Goal: Entertainment & Leisure: Consume media (video, audio)

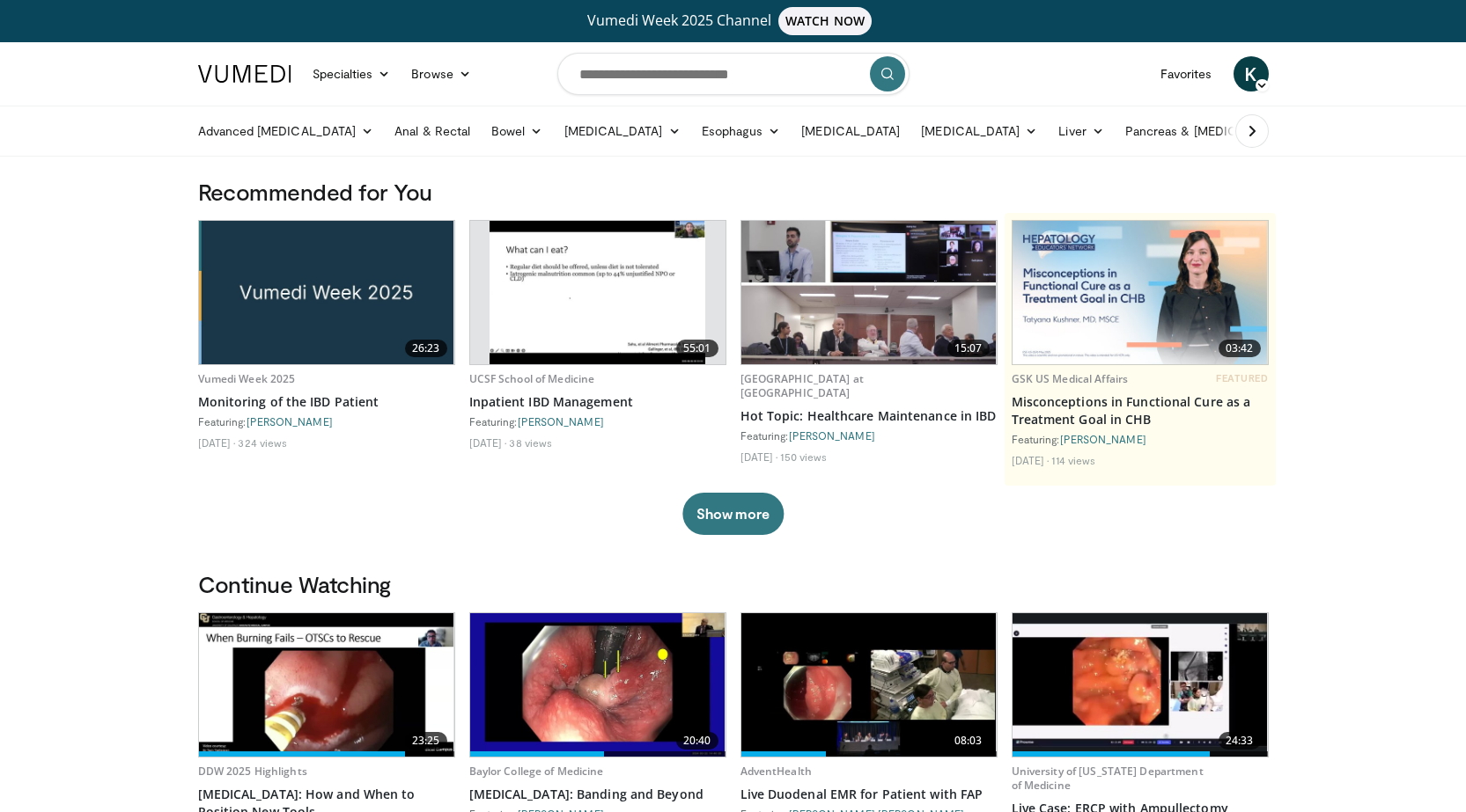
click at [579, 307] on img at bounding box center [597, 292] width 216 height 143
click at [726, 521] on button "Show more" at bounding box center [732, 514] width 101 height 42
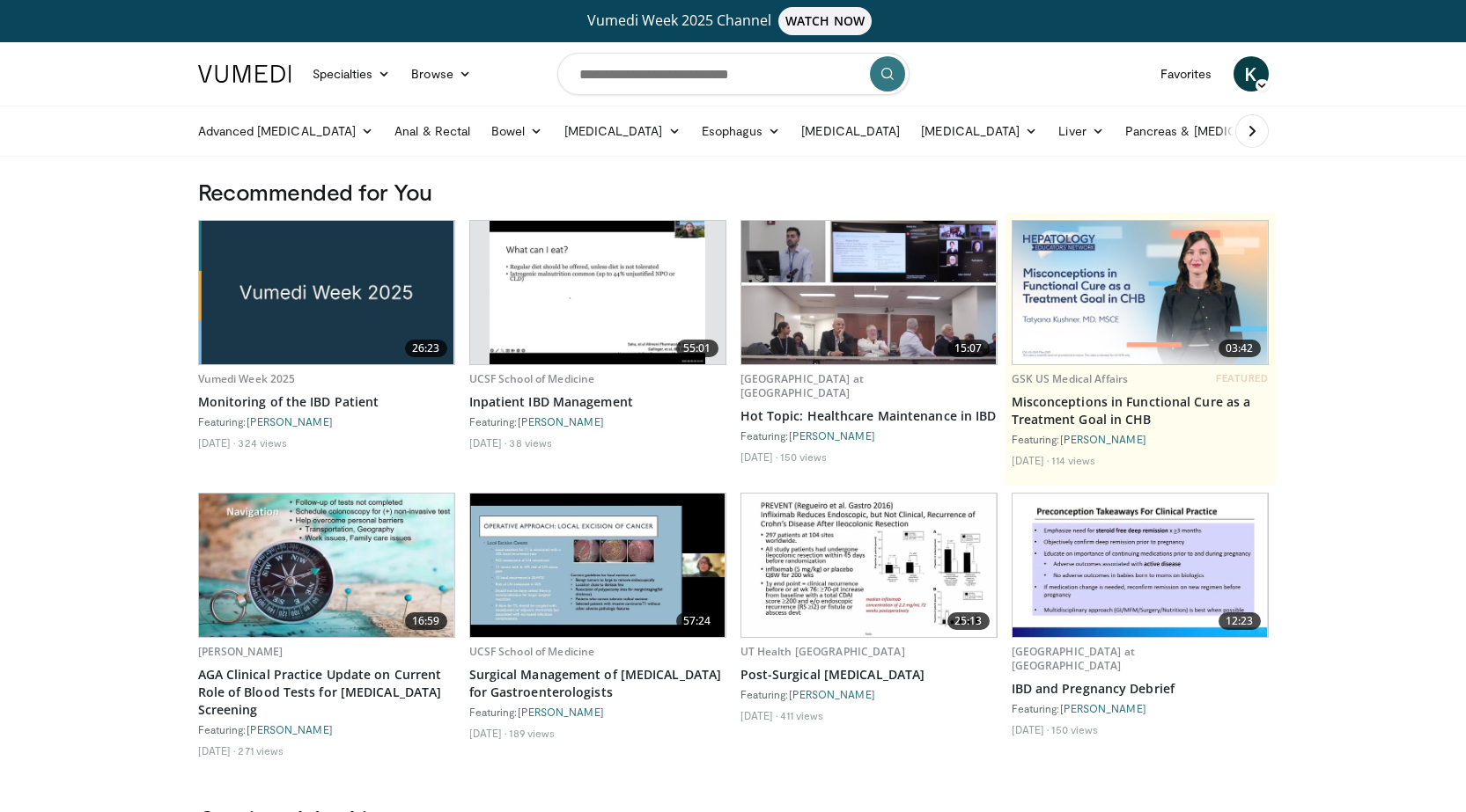
drag, startPoint x: 726, startPoint y: 521, endPoint x: 556, endPoint y: 594, distance: 185.0
click at [556, 594] on img at bounding box center [598, 565] width 255 height 143
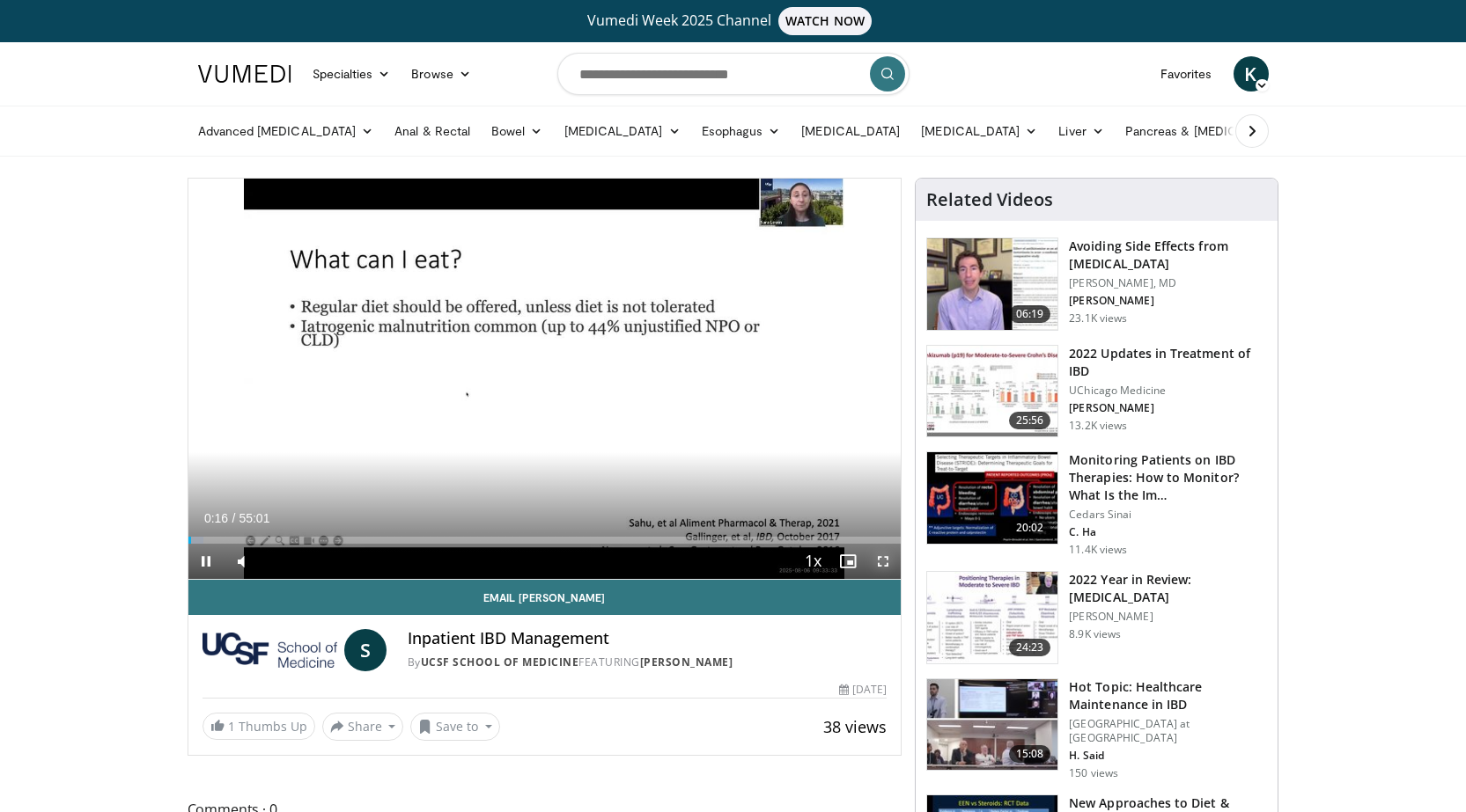
click at [872, 547] on span "Video Player" at bounding box center [883, 561] width 36 height 36
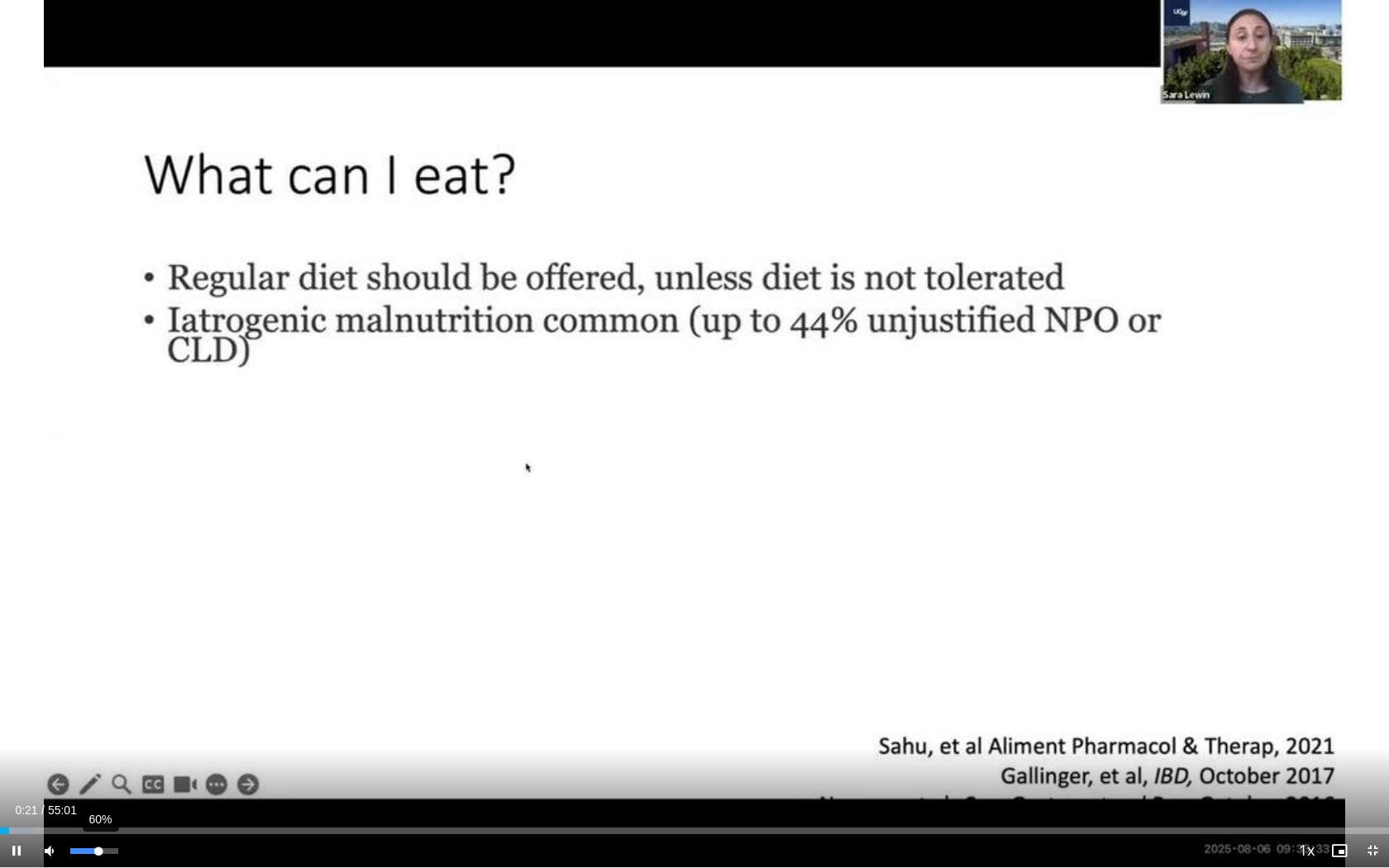
click at [99, 762] on div "60%" at bounding box center [93, 851] width 47 height 6
click at [116, 762] on div "96%" at bounding box center [93, 851] width 47 height 6
click at [122, 762] on div "Progress Bar" at bounding box center [123, 831] width 2 height 7
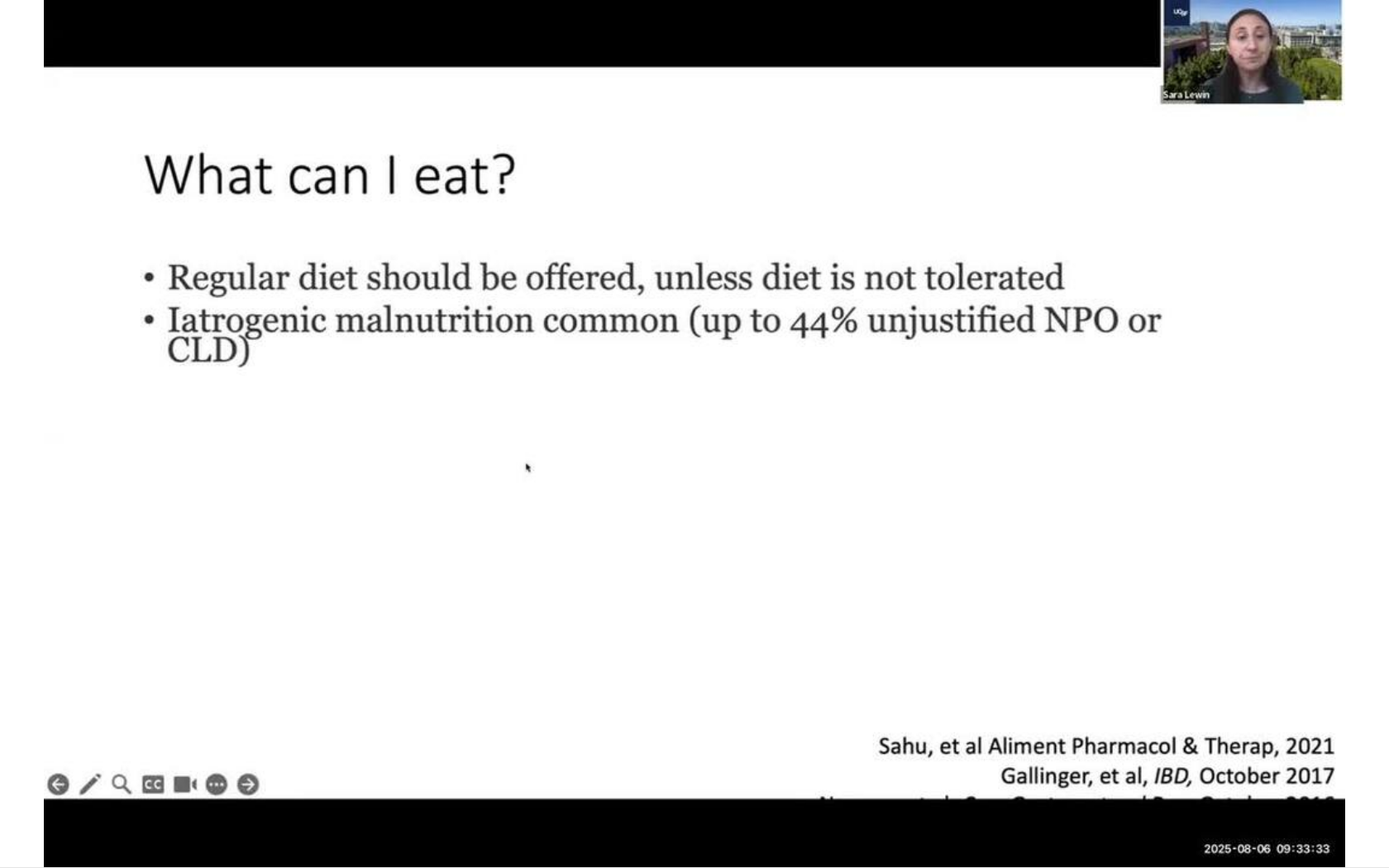
click at [282, 762] on div "10 seconds Tap to unmute" at bounding box center [694, 433] width 1389 height 867
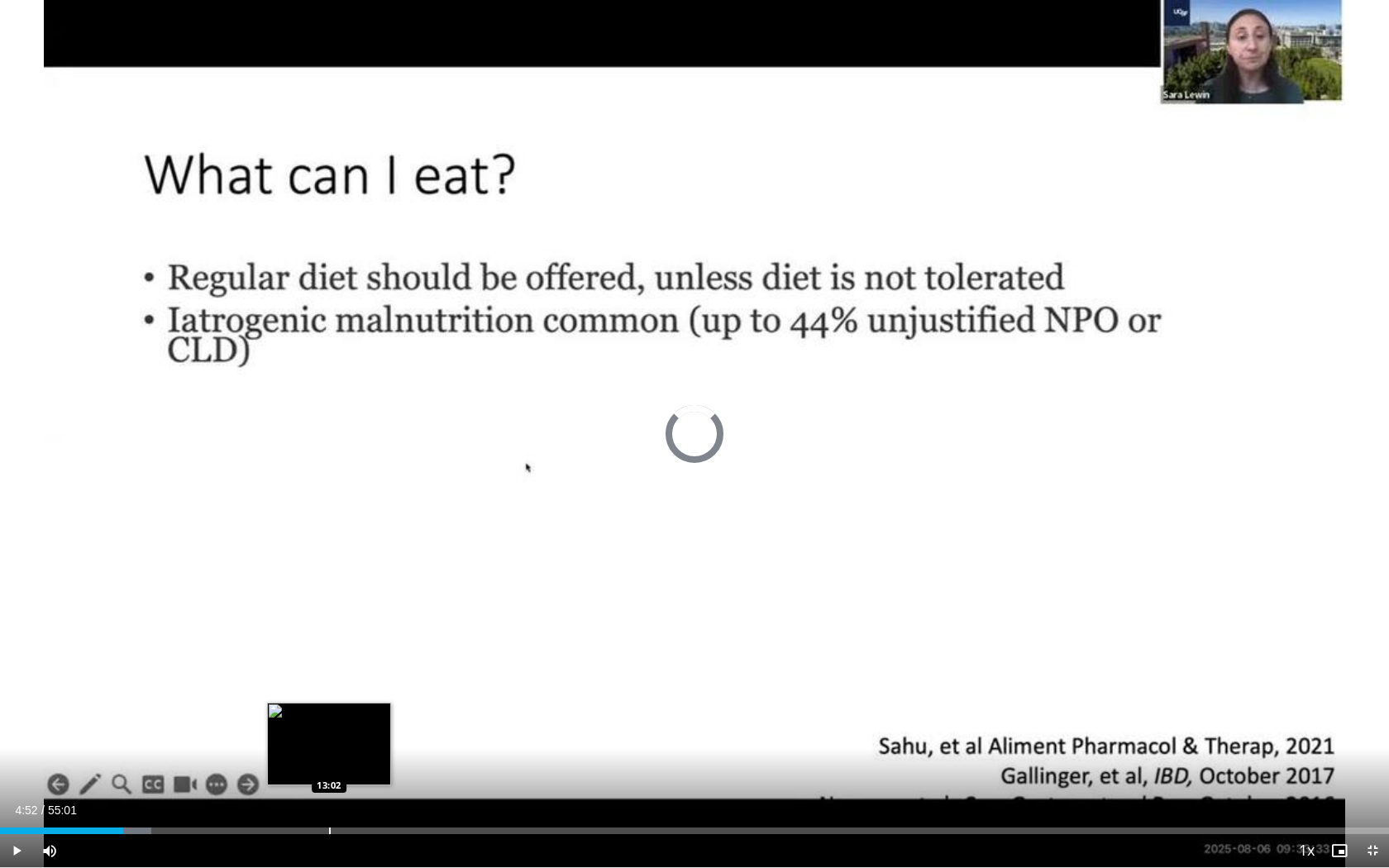
click at [330, 762] on div "Loaded : 10.89% 04:52 13:02" at bounding box center [694, 826] width 1389 height 15
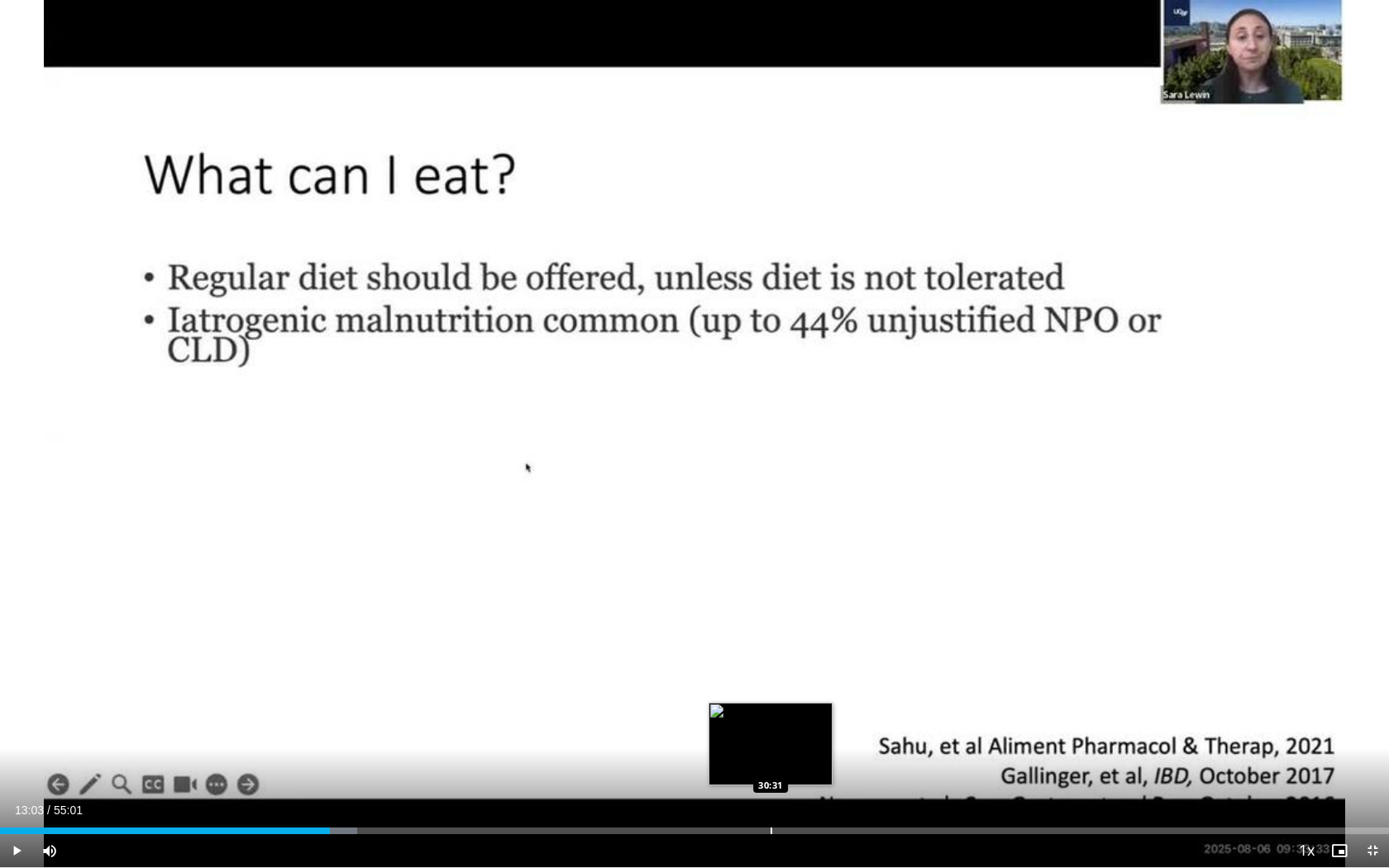
click at [769, 762] on div "Loaded : 25.71% 13:03 30:31" at bounding box center [694, 831] width 1389 height 7
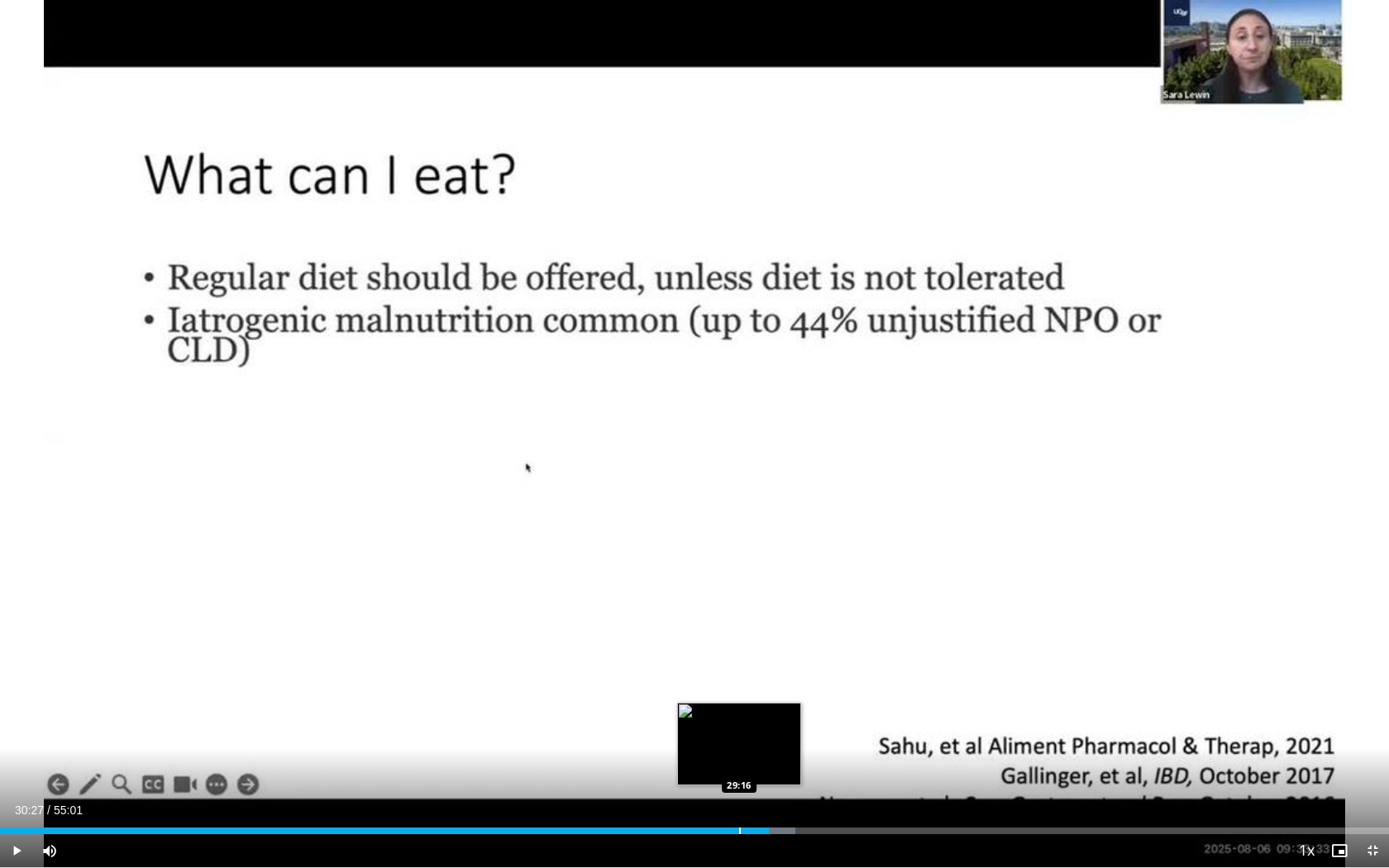
click at [739, 762] on div "Progress Bar" at bounding box center [740, 831] width 2 height 7
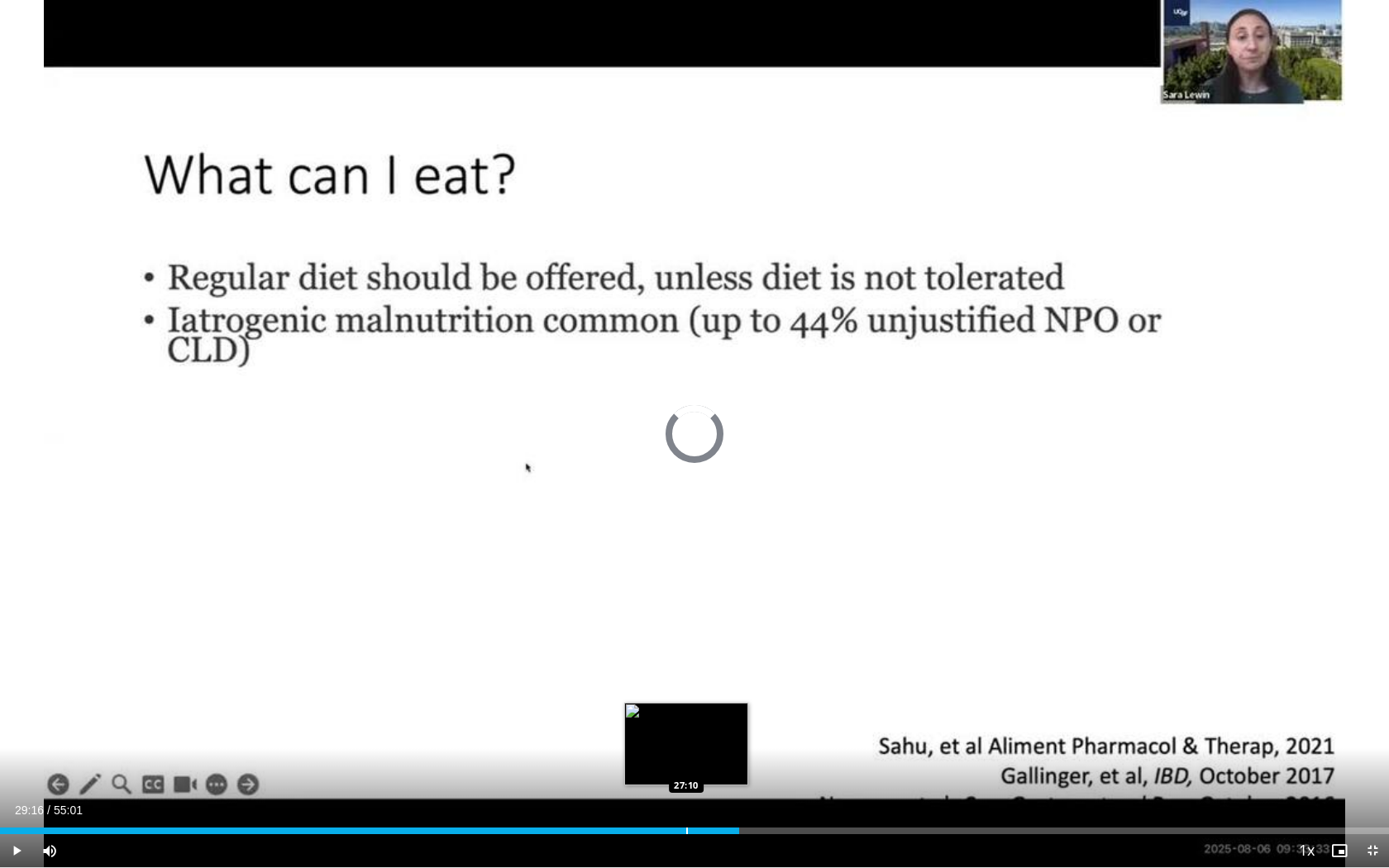
click at [686, 762] on div "Progress Bar" at bounding box center [687, 831] width 2 height 7
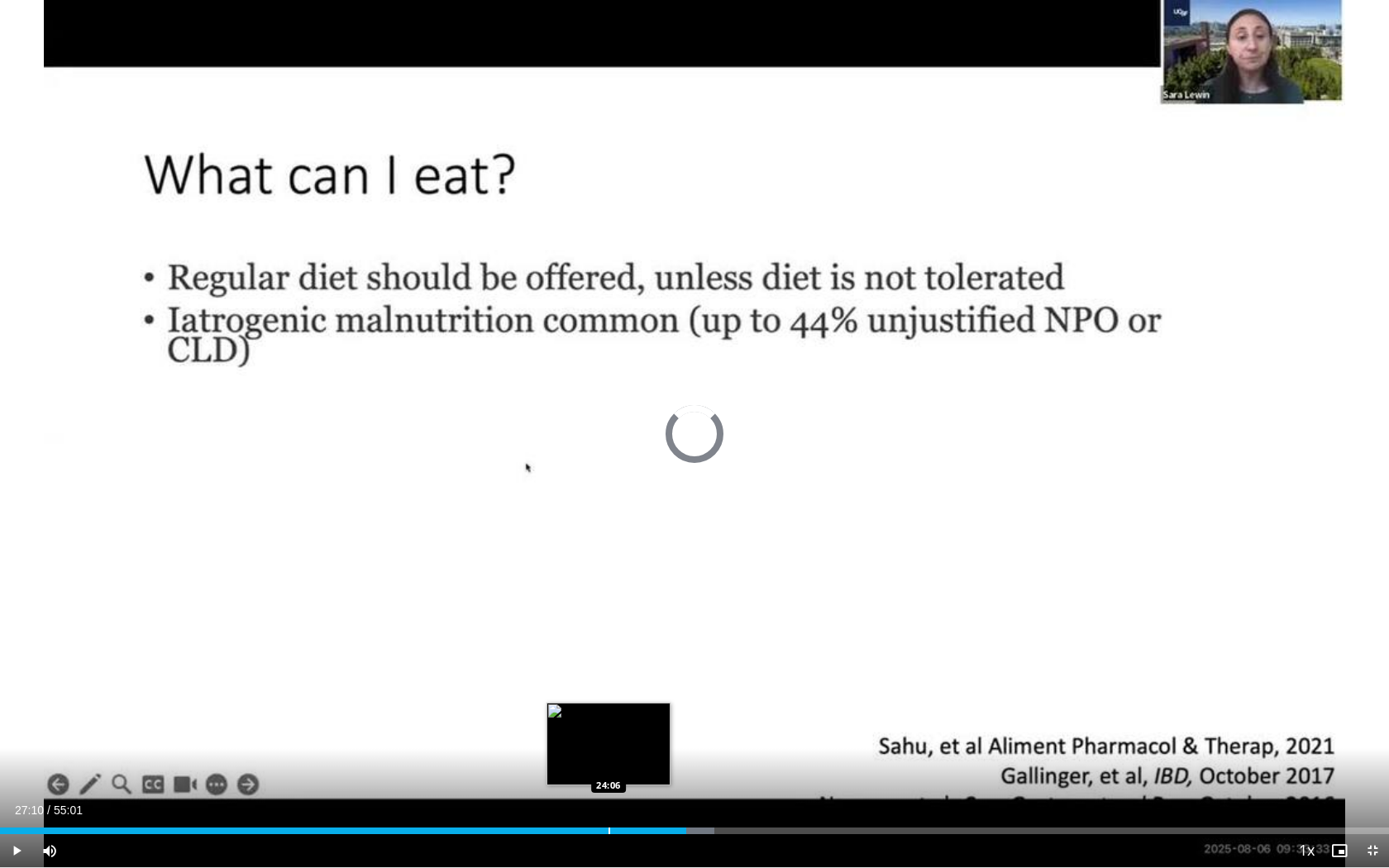
click at [609, 762] on div "Progress Bar" at bounding box center [610, 831] width 2 height 7
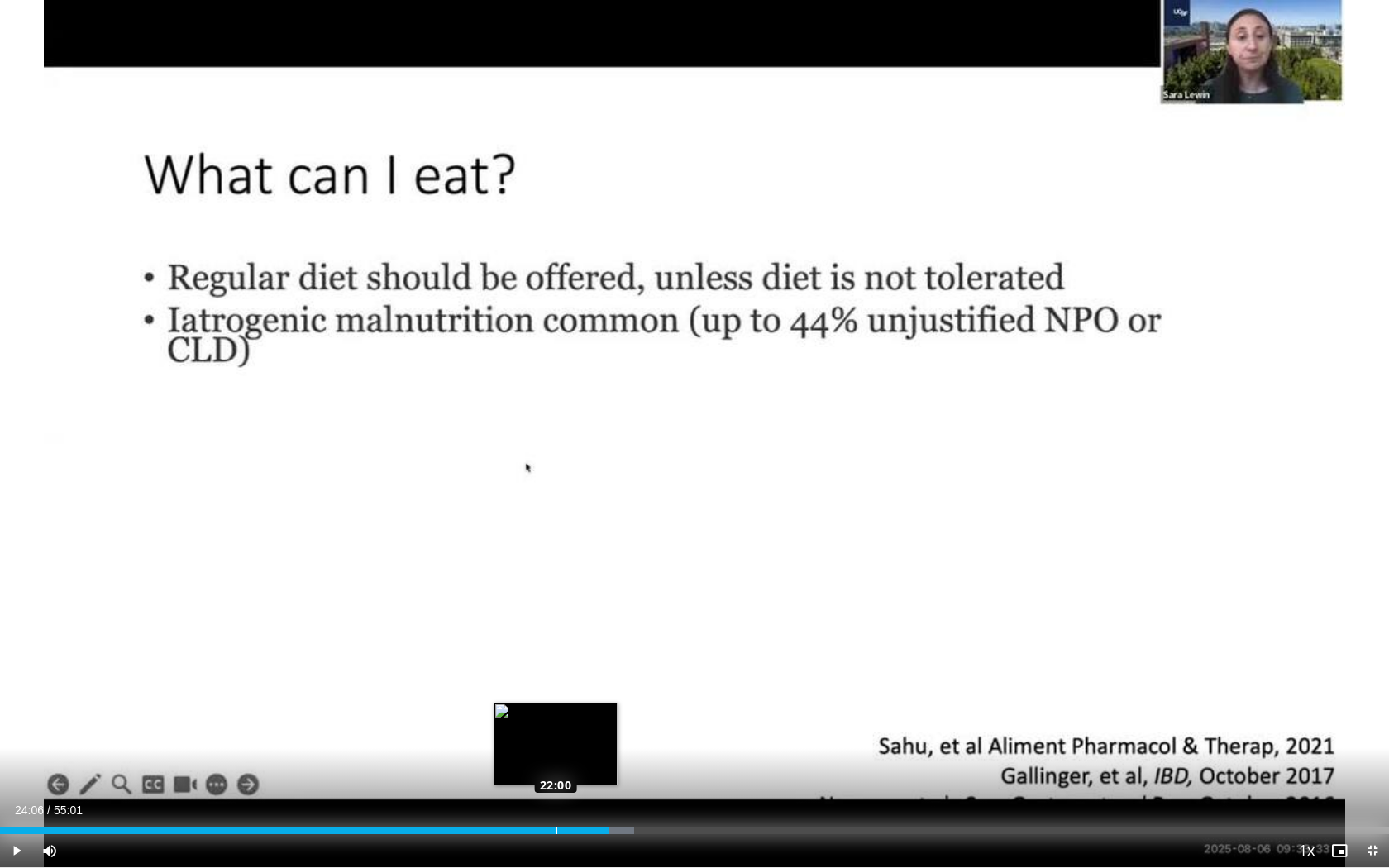
click at [556, 762] on div "Progress Bar" at bounding box center [557, 831] width 2 height 7
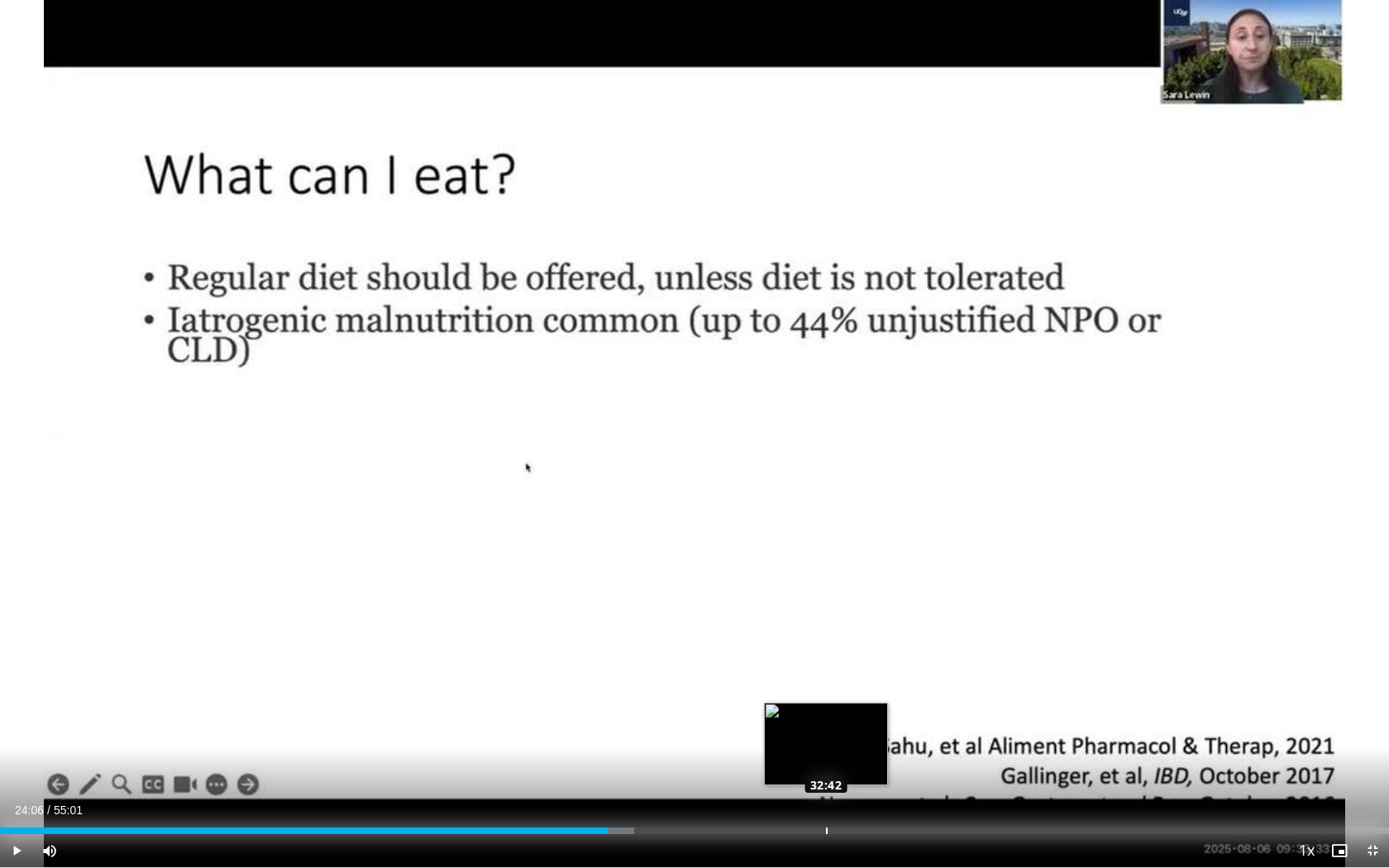
click at [826, 762] on div "Progress Bar" at bounding box center [827, 831] width 2 height 7
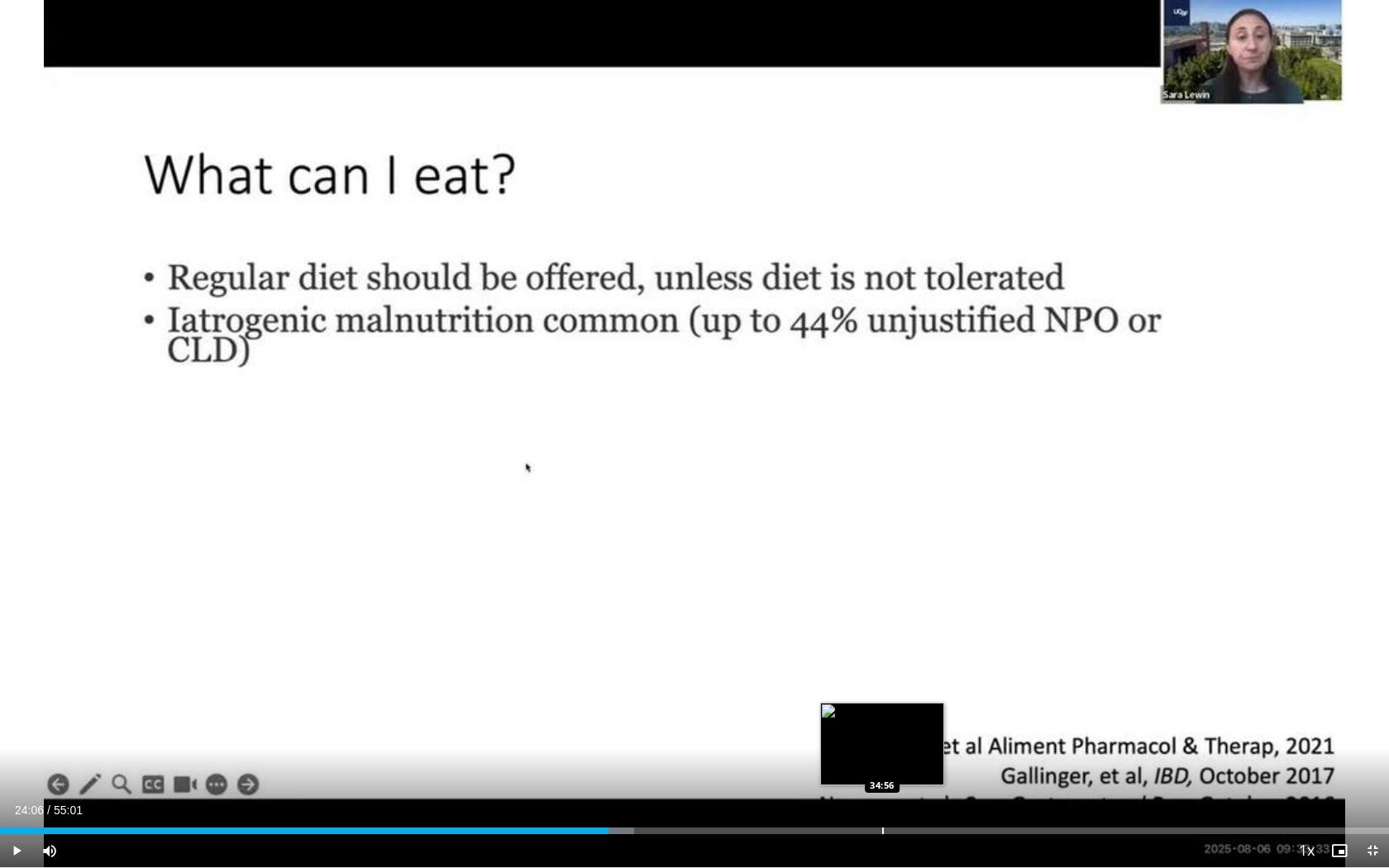
click at [882, 762] on div "Loaded : 45.67% 24:06 34:56" at bounding box center [694, 826] width 1389 height 15
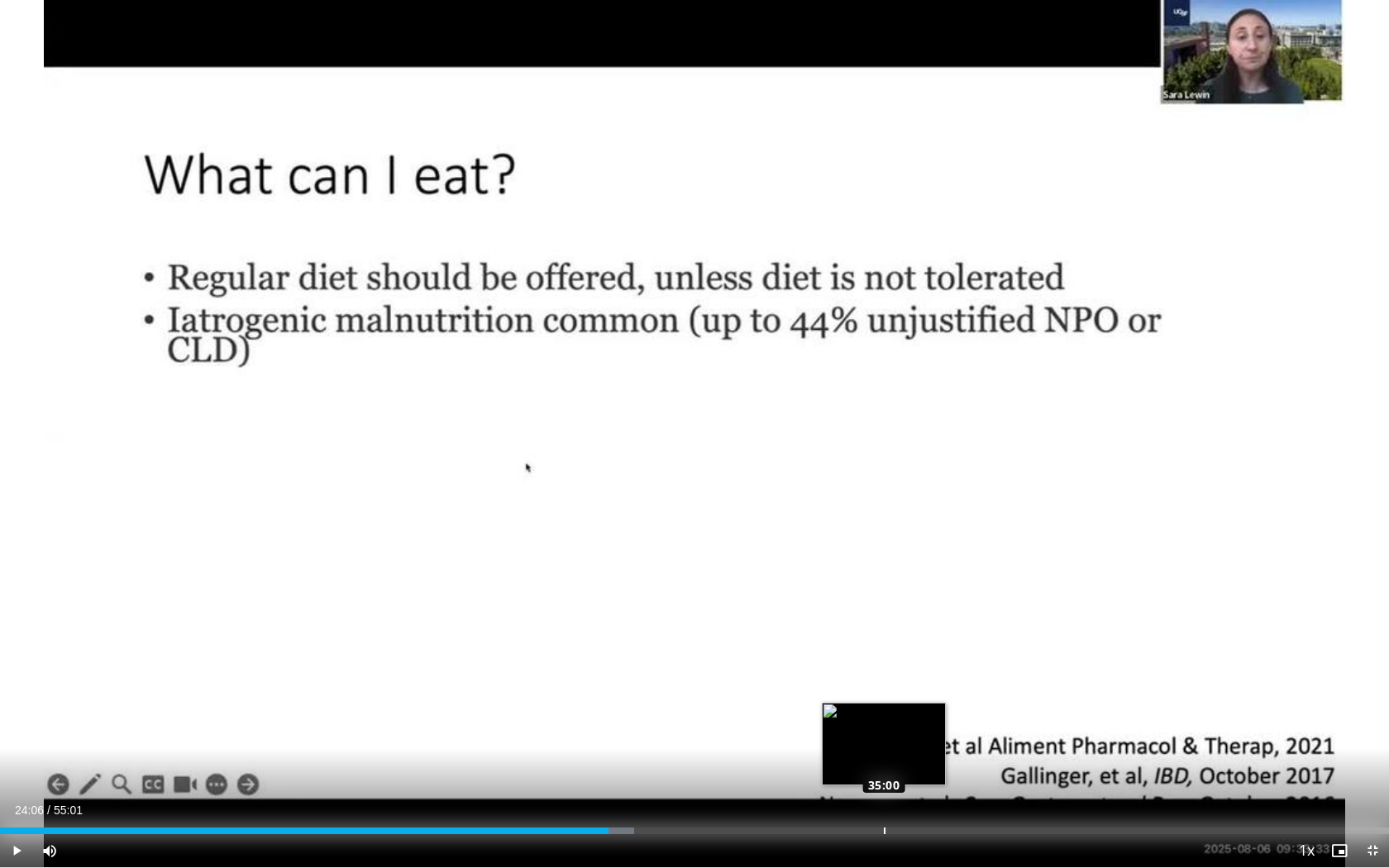
click at [884, 762] on div "Progress Bar" at bounding box center [885, 831] width 2 height 7
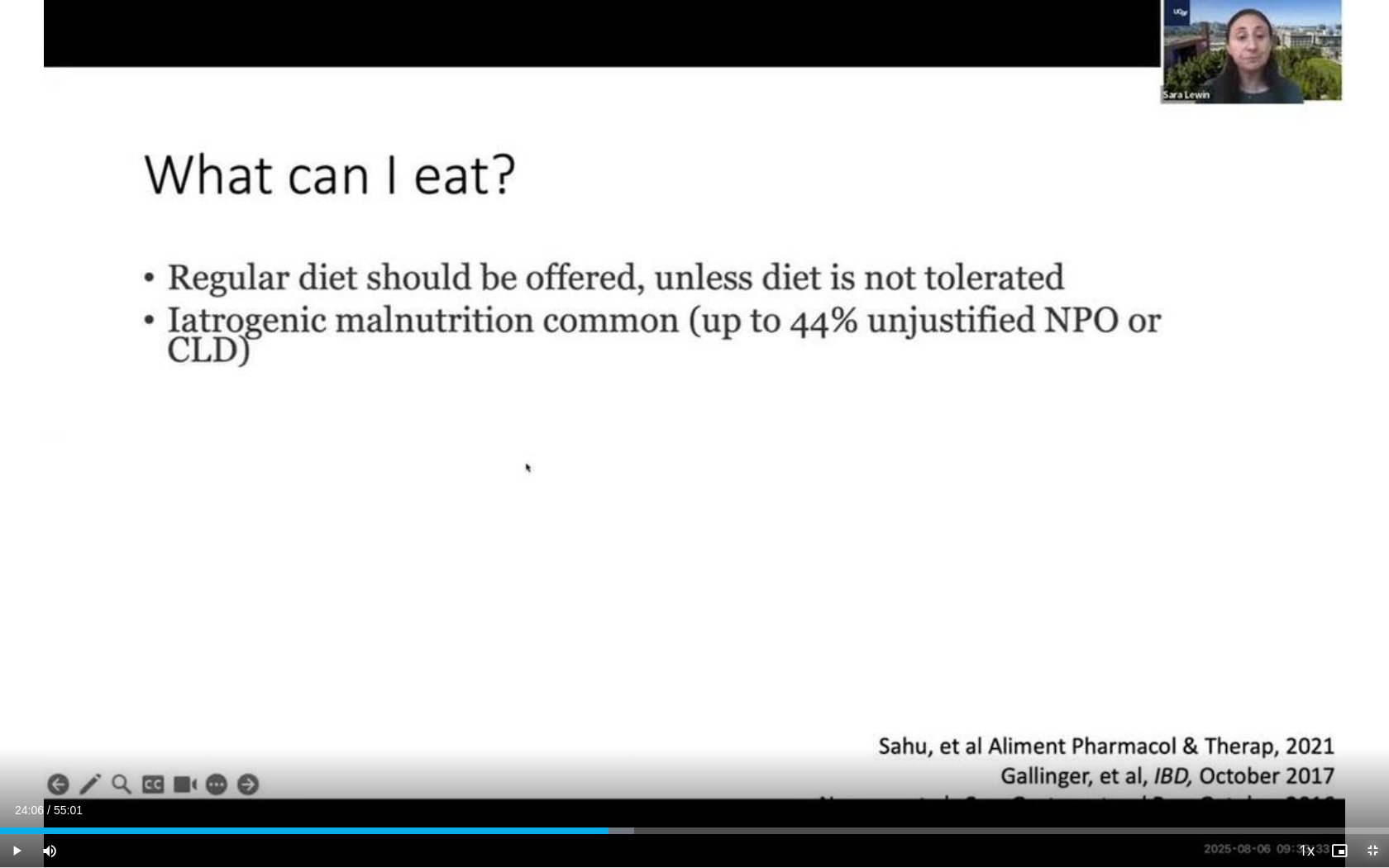
drag, startPoint x: 1267, startPoint y: 859, endPoint x: 1373, endPoint y: 851, distance: 106.3
click at [1373, 762] on span "Video Player" at bounding box center [1373, 850] width 33 height 33
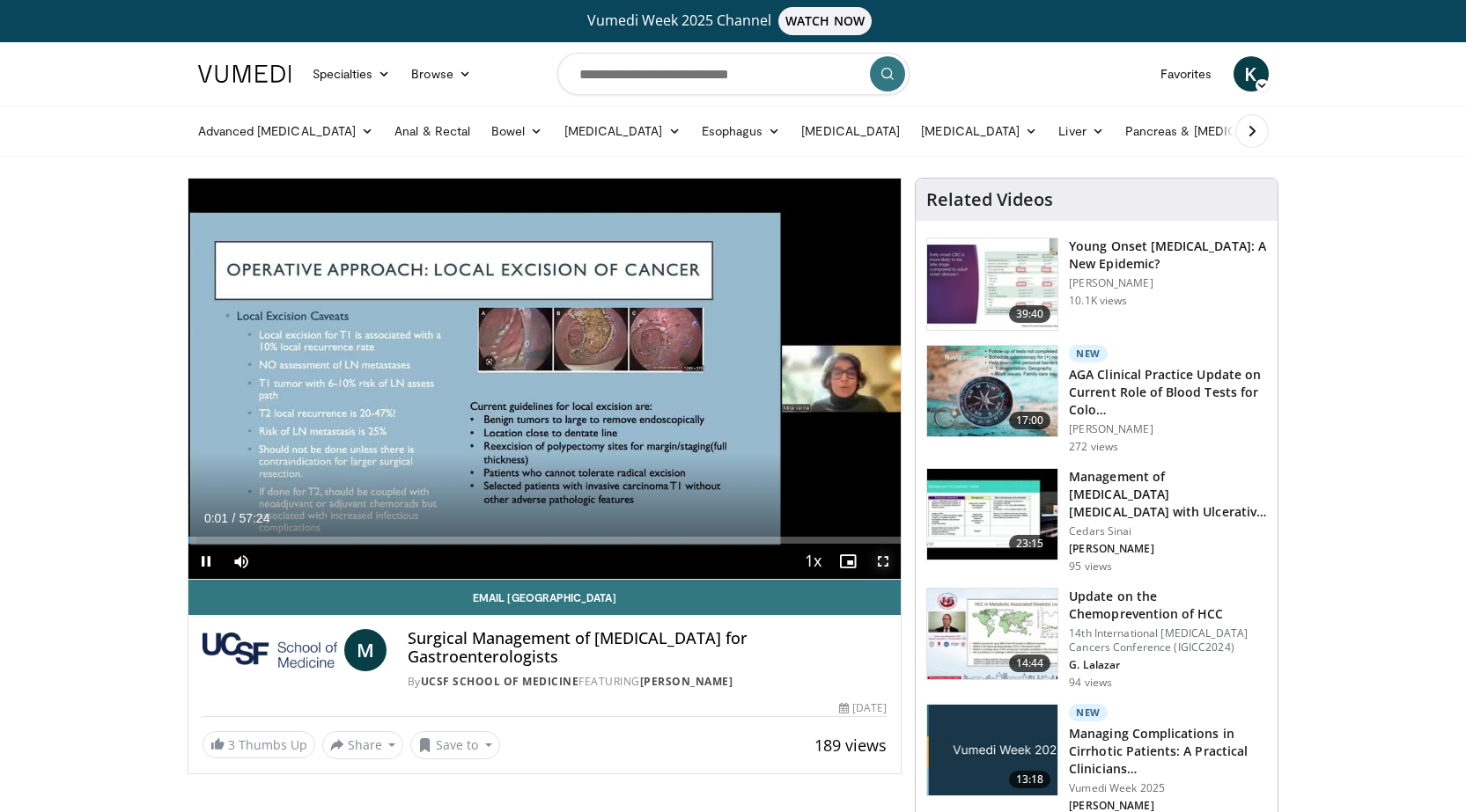
click at [883, 558] on span "Video Player" at bounding box center [883, 561] width 36 height 36
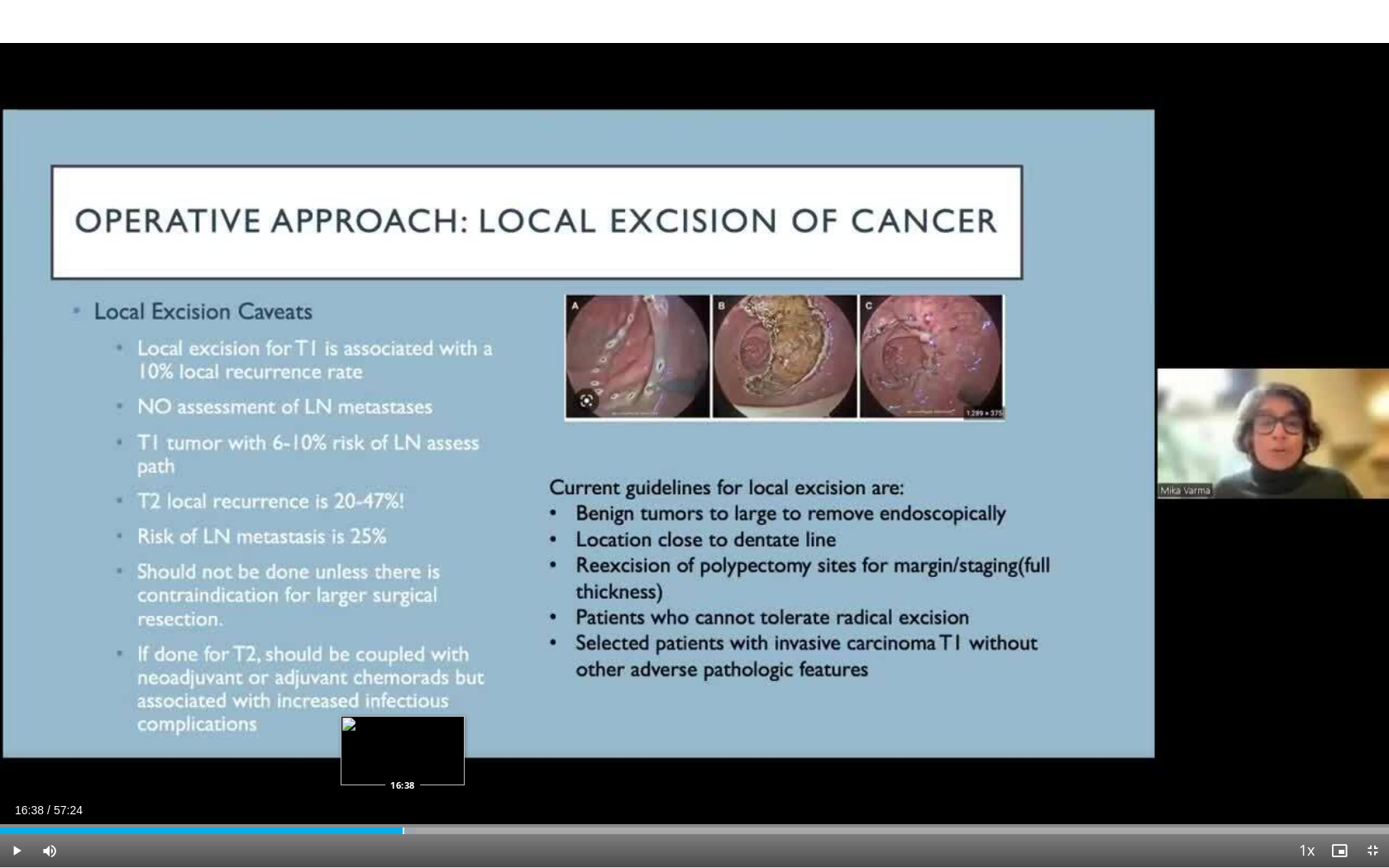
click at [402, 762] on div "Progress Bar" at bounding box center [403, 831] width 2 height 7
click at [414, 762] on div "Progress Bar" at bounding box center [415, 831] width 2 height 7
click at [436, 762] on div "Progress Bar" at bounding box center [437, 831] width 2 height 7
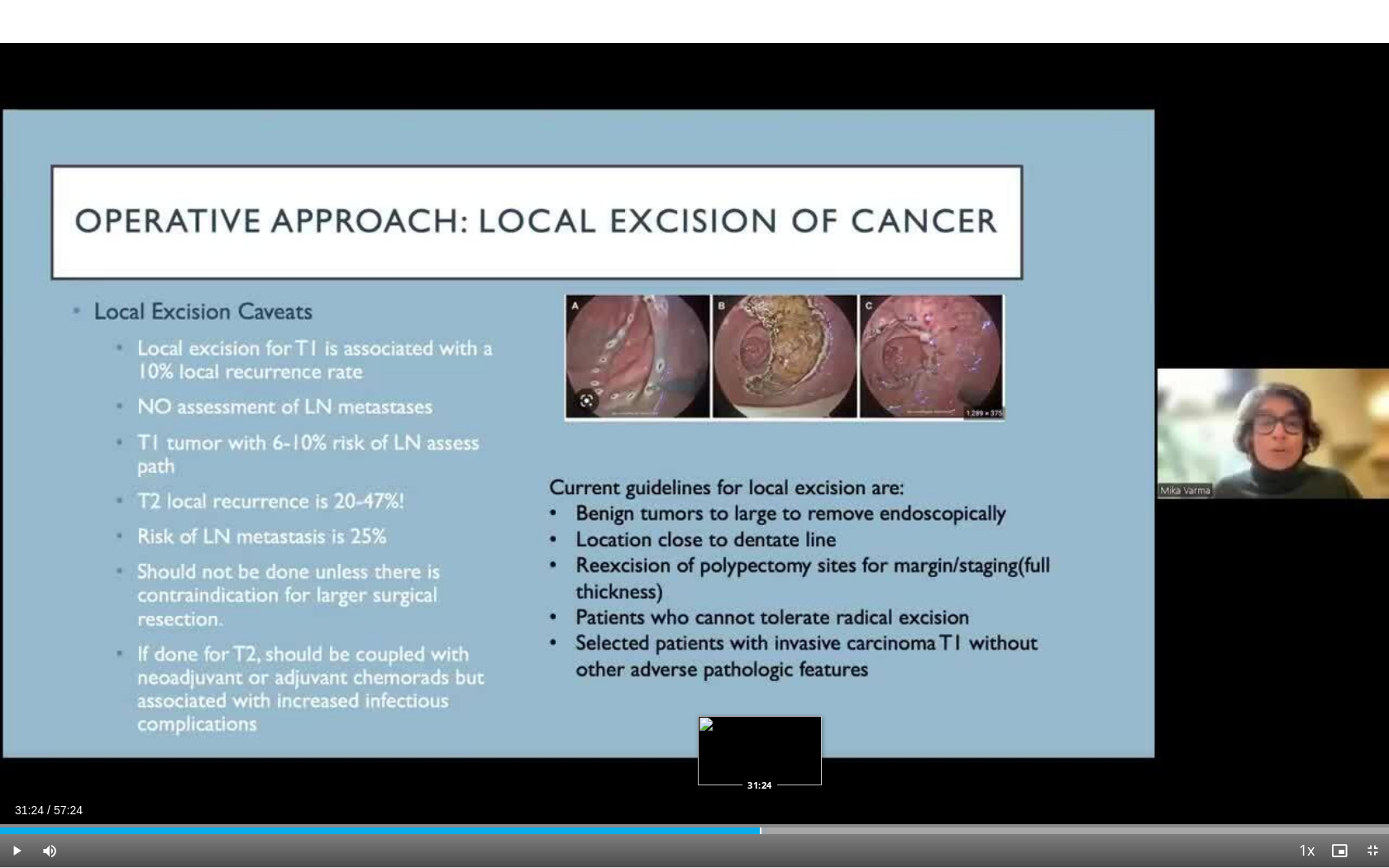
click at [760, 762] on div "Progress Bar" at bounding box center [760, 831] width 2 height 7
click at [804, 762] on div "Progress Bar" at bounding box center [805, 831] width 2 height 7
click at [841, 762] on div "Progress Bar" at bounding box center [842, 831] width 2 height 7
click at [831, 762] on div "Loaded : 60.00% 34:50 34:24" at bounding box center [694, 831] width 1389 height 7
click at [806, 762] on div "Progress Bar" at bounding box center [807, 831] width 2 height 7
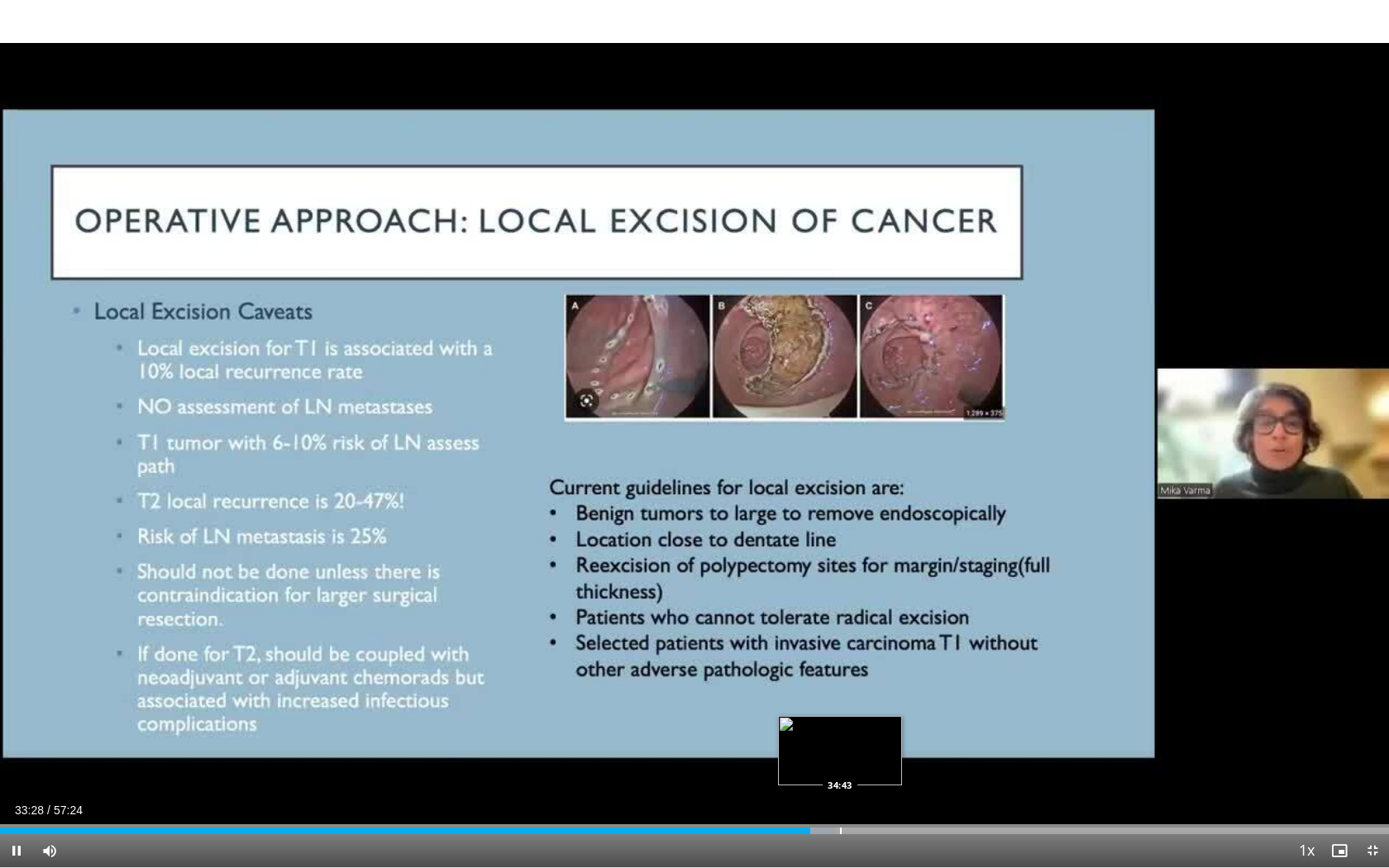
click at [840, 762] on div "Progress Bar" at bounding box center [841, 831] width 2 height 7
click at [870, 762] on div "Progress Bar" at bounding box center [871, 831] width 2 height 7
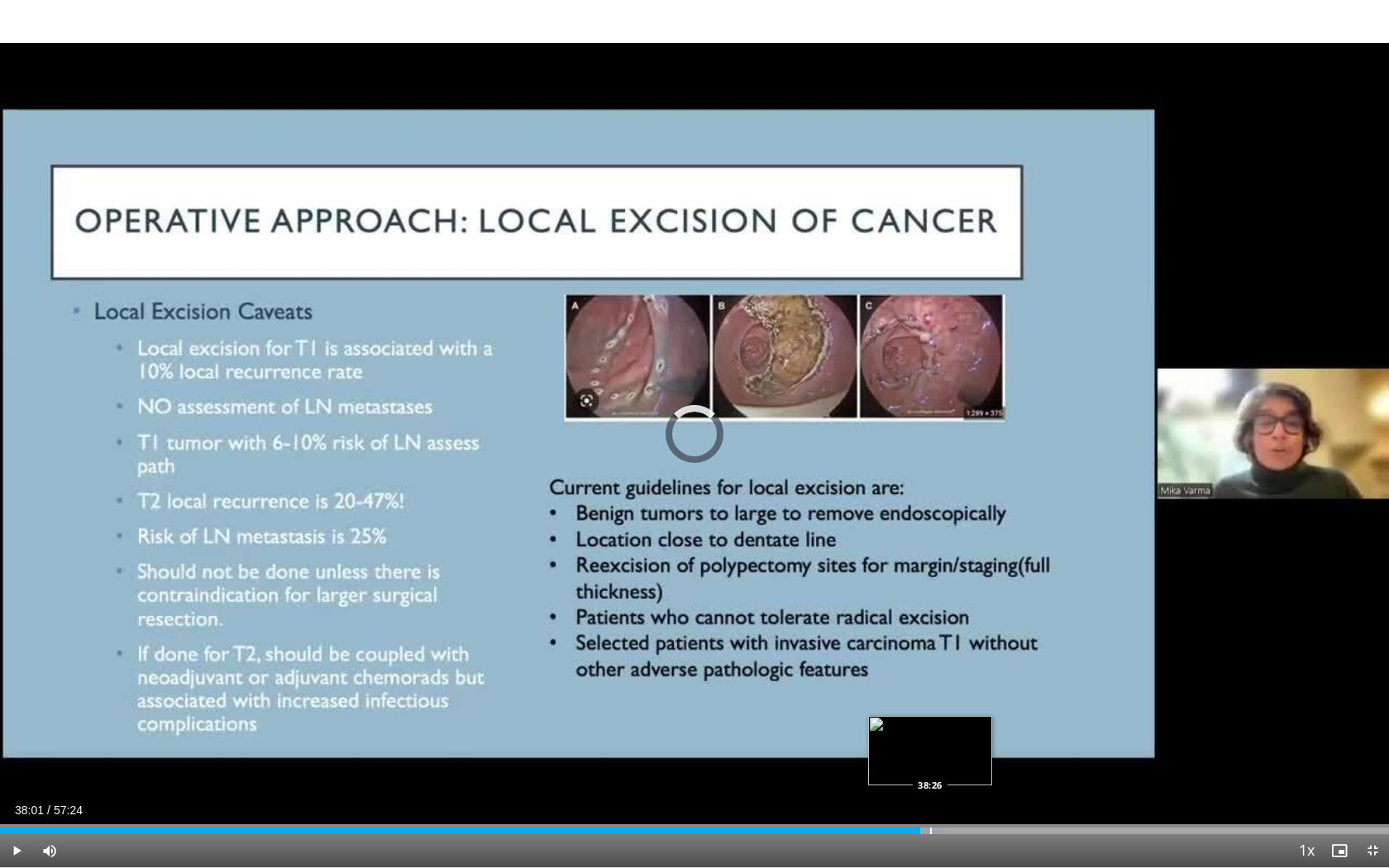
click at [930, 762] on div "Progress Bar" at bounding box center [931, 831] width 2 height 7
click at [939, 762] on div "Progress Bar" at bounding box center [940, 831] width 2 height 7
click at [968, 762] on div "Loaded : 69.86% 39:58 39:58" at bounding box center [694, 826] width 1389 height 15
click at [995, 762] on div "Loaded : 71.49% 40:00 41:06" at bounding box center [694, 826] width 1389 height 15
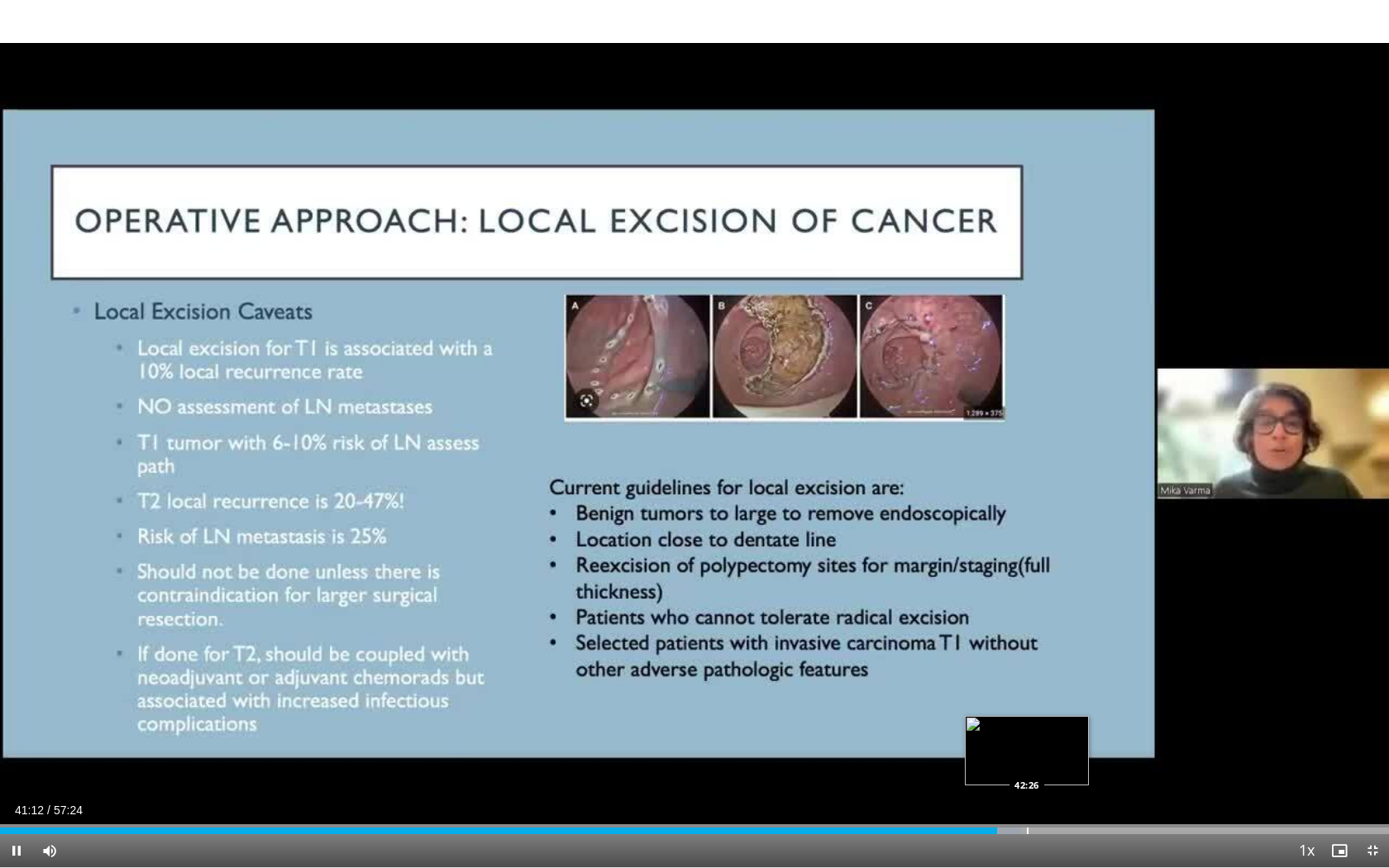
click at [1027, 762] on div "Progress Bar" at bounding box center [1028, 831] width 2 height 7
click at [1064, 762] on div "Progress Bar" at bounding box center [1064, 831] width 2 height 7
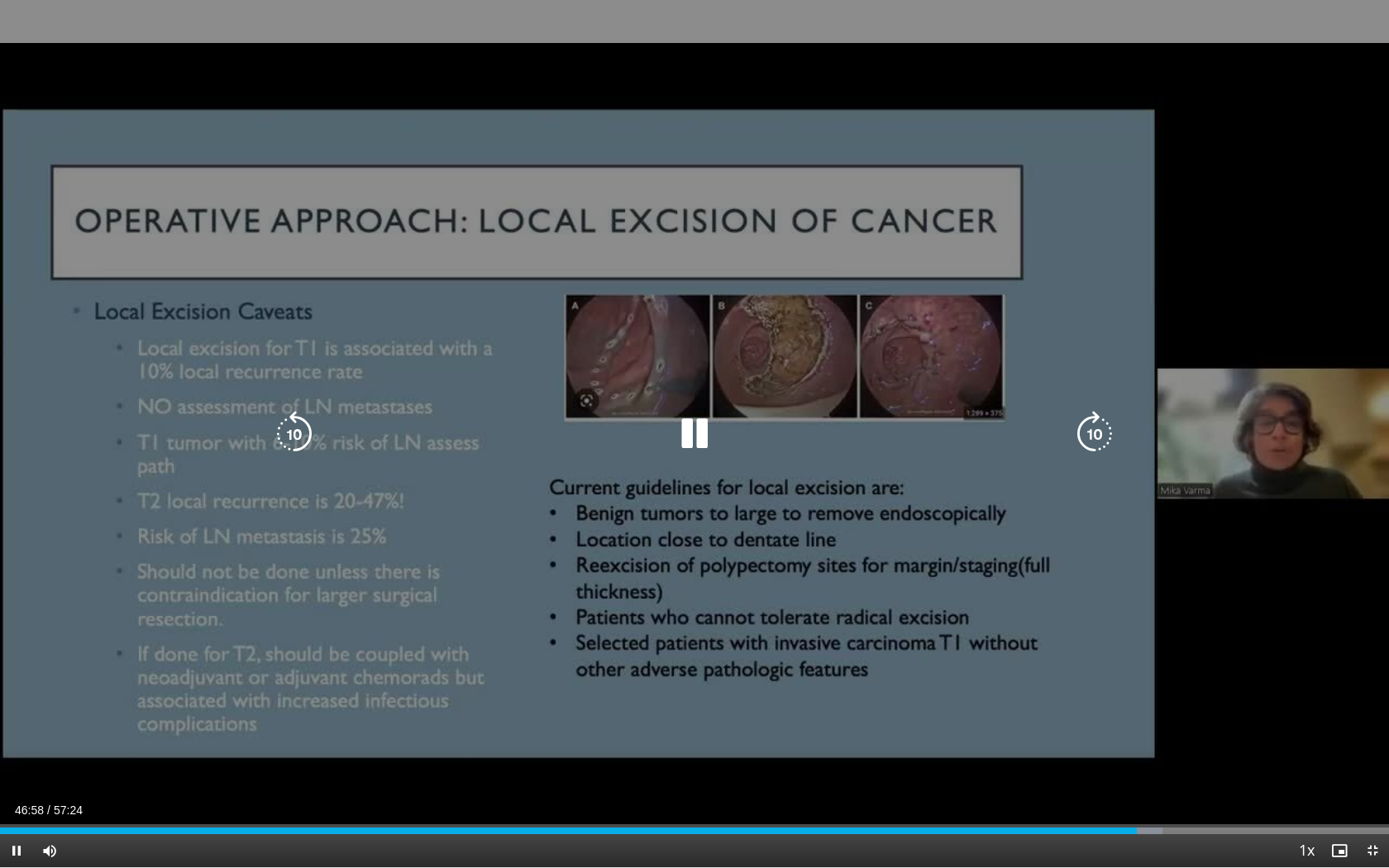
click at [700, 436] on icon "Video Player" at bounding box center [694, 434] width 46 height 46
